Goal: Find specific page/section: Find specific page/section

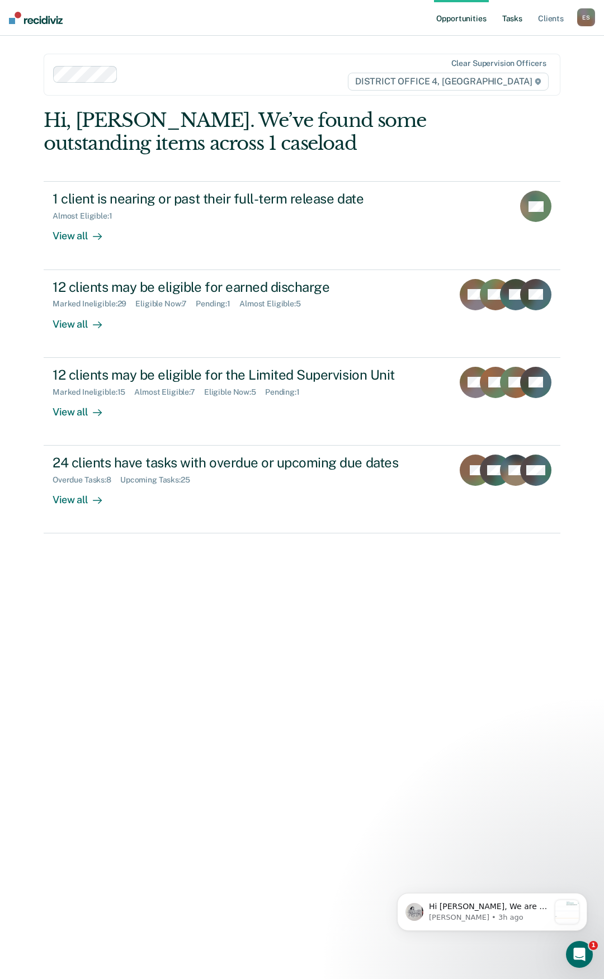
click at [512, 17] on link "Tasks" at bounding box center [512, 18] width 25 height 36
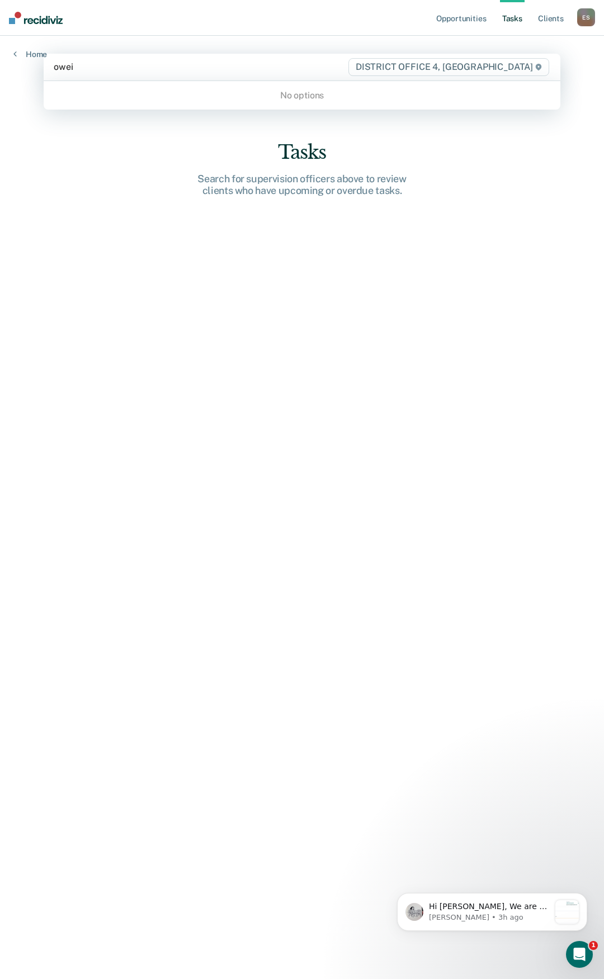
type input "owe"
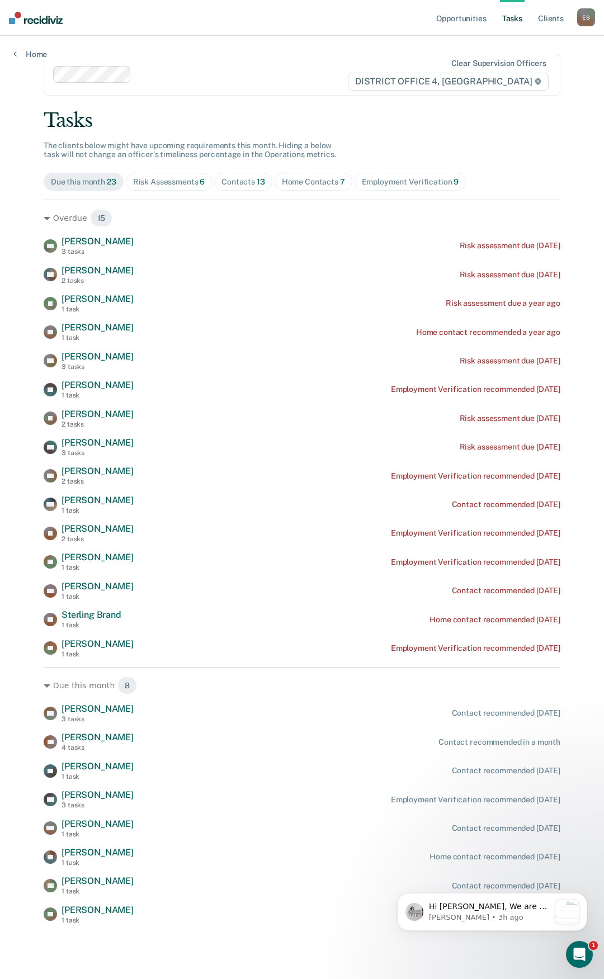
click at [504, 21] on link "Tasks" at bounding box center [512, 18] width 25 height 36
click at [307, 179] on div "Home Contacts 7" at bounding box center [313, 182] width 63 height 10
